Goal: Navigation & Orientation: Find specific page/section

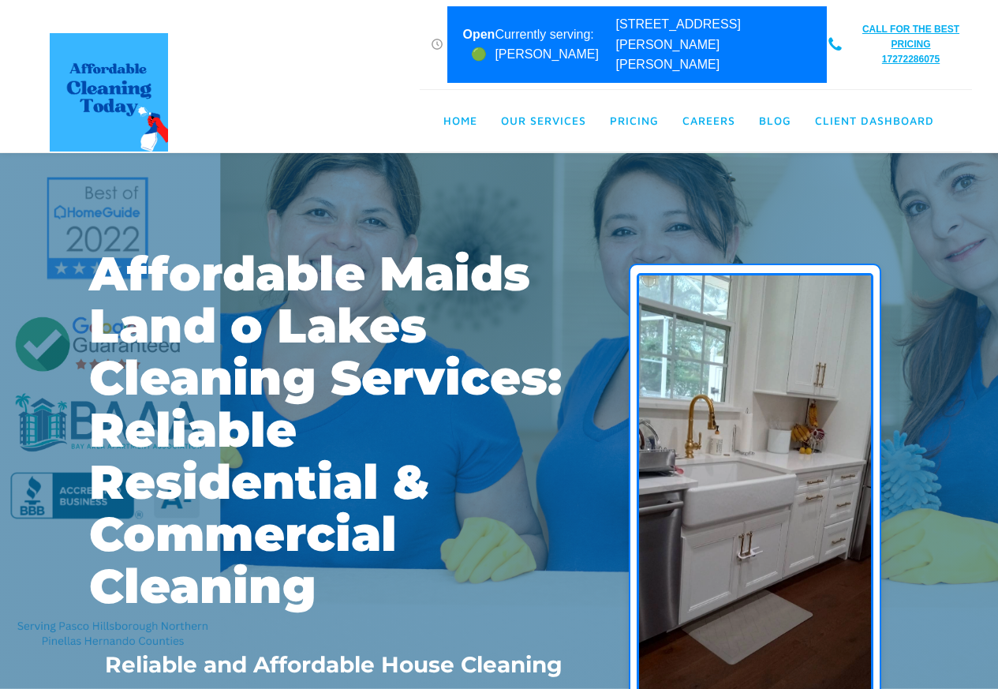
scroll to position [0, 8]
